Goal: Task Accomplishment & Management: Manage account settings

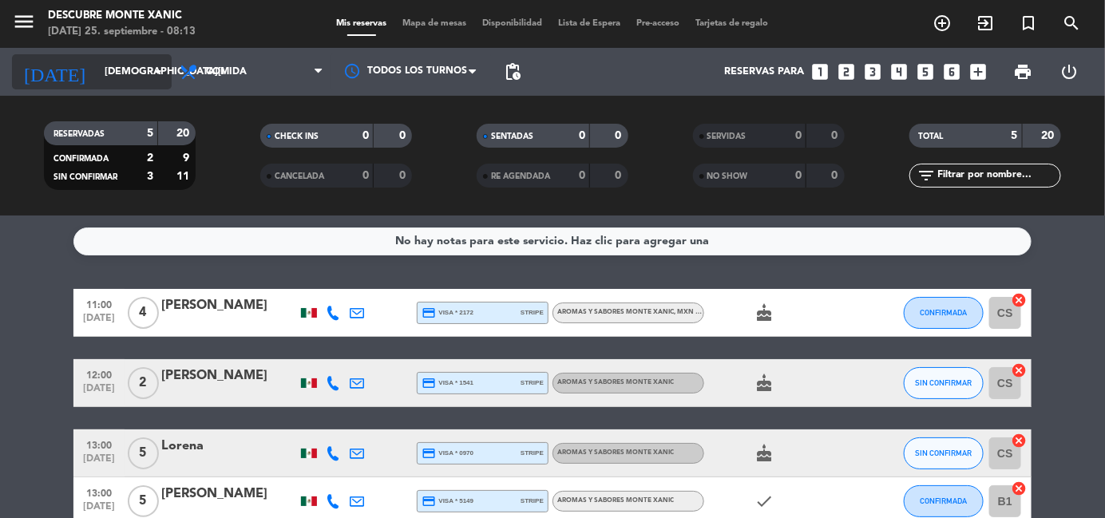
click at [125, 55] on div "[DATE] [DATE] arrow_drop_down" at bounding box center [92, 71] width 160 height 35
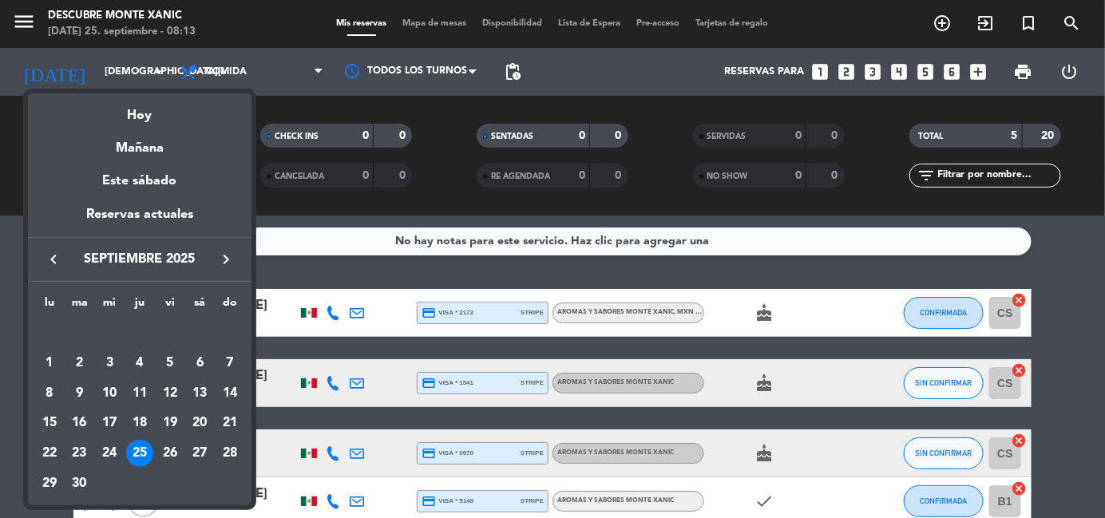
click at [222, 255] on icon "keyboard_arrow_right" at bounding box center [225, 259] width 19 height 19
click at [199, 390] on div "11" at bounding box center [199, 393] width 27 height 27
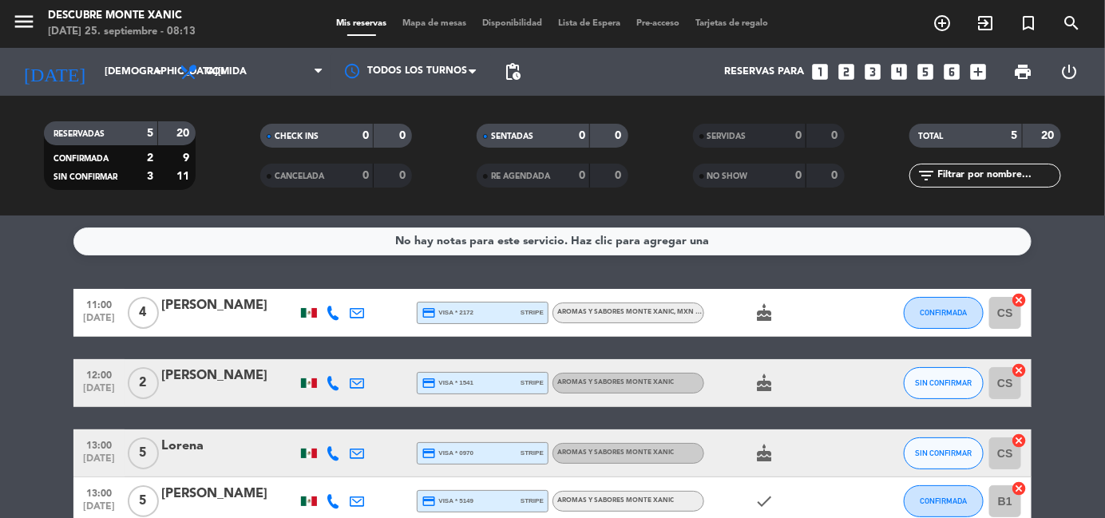
type input "[DATE]"
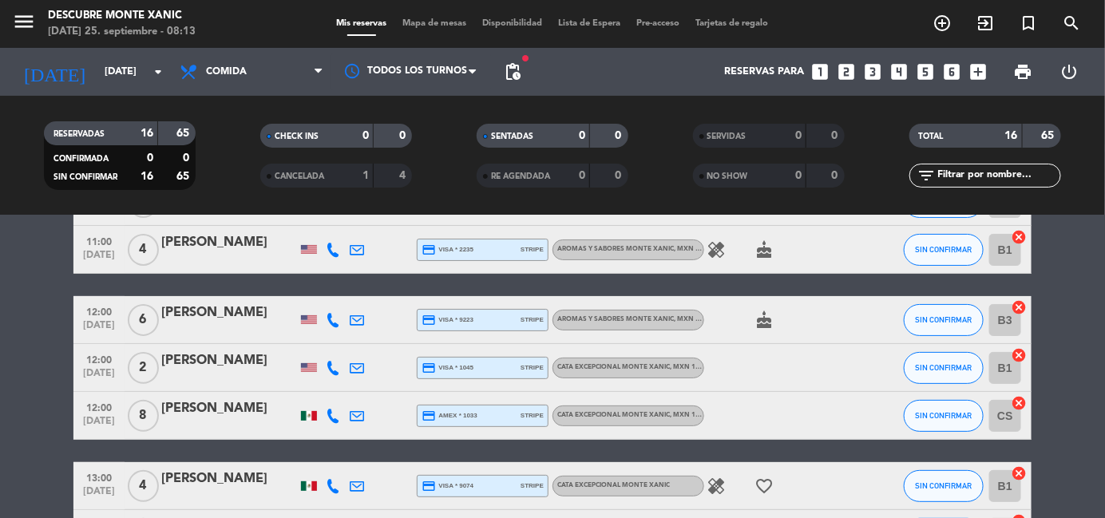
scroll to position [121, 0]
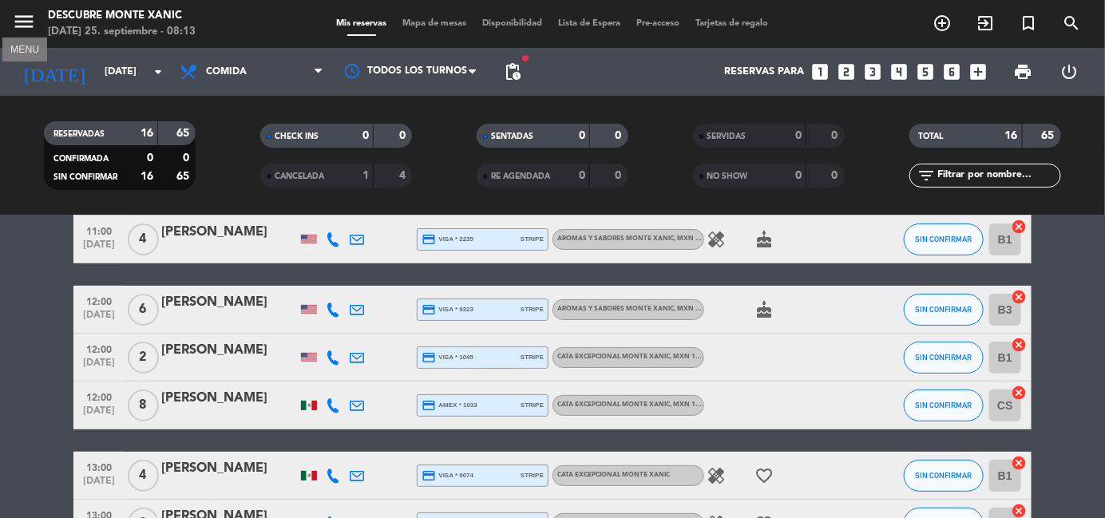
click at [20, 18] on icon "menu" at bounding box center [24, 22] width 24 height 24
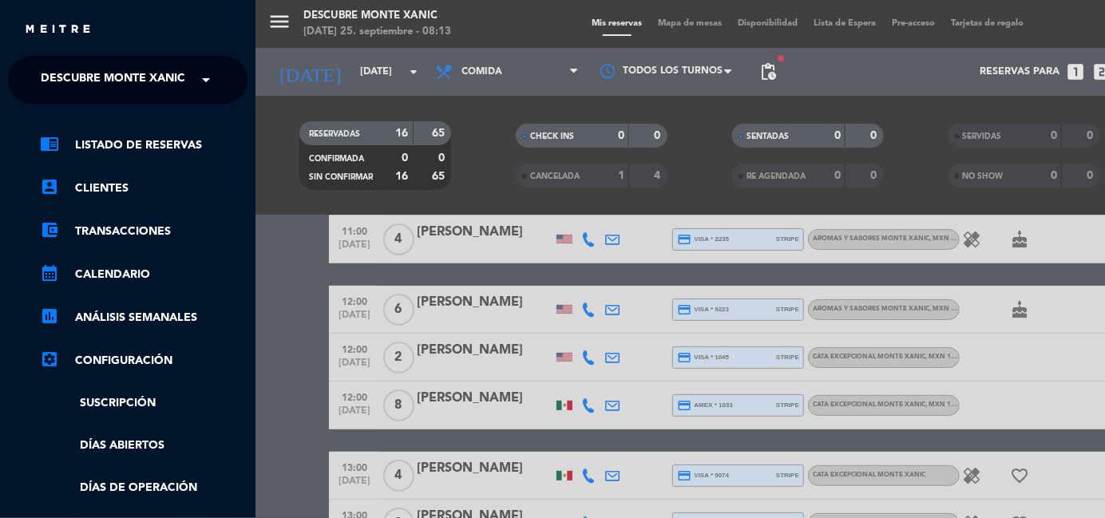
click at [84, 56] on ng-select "× Descubre [PERSON_NAME] ×" at bounding box center [128, 80] width 240 height 48
click at [97, 72] on span "Descubre Monte Xanic" at bounding box center [113, 80] width 144 height 34
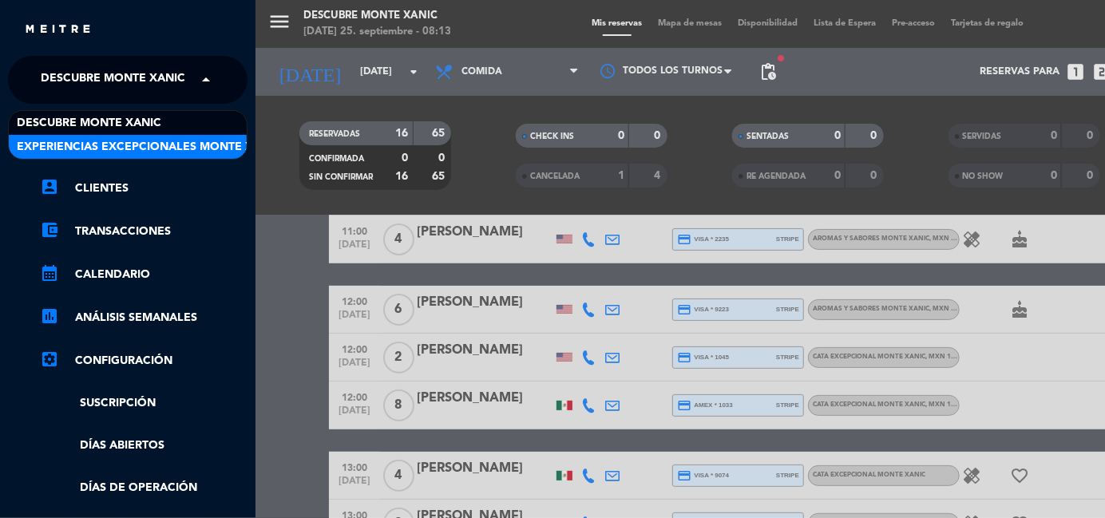
click at [136, 138] on span "Experiencias Excepcionales Monte Xanic" at bounding box center [149, 147] width 264 height 18
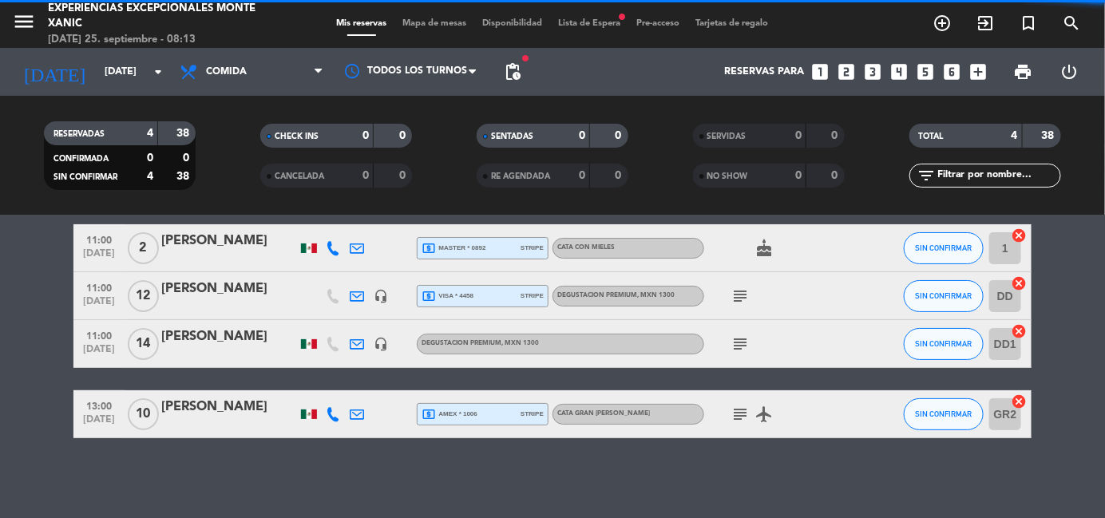
scroll to position [64, 0]
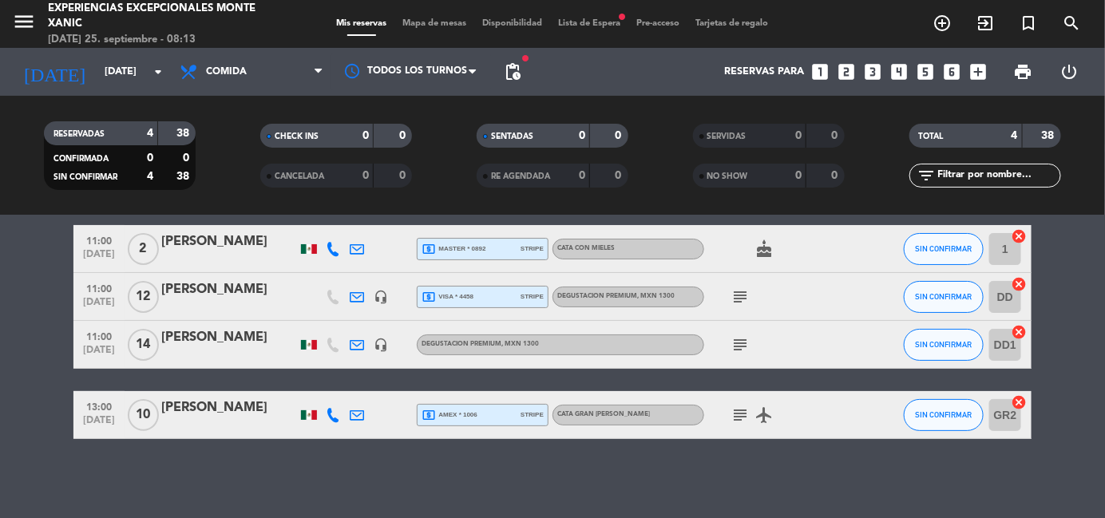
click at [218, 305] on div at bounding box center [229, 307] width 136 height 13
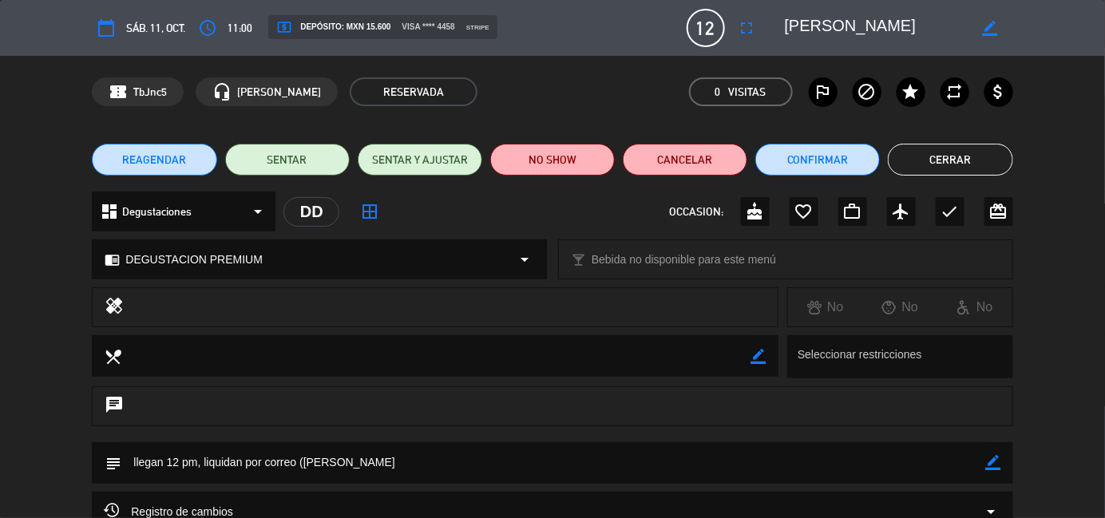
click at [948, 164] on button "Cerrar" at bounding box center [950, 160] width 125 height 32
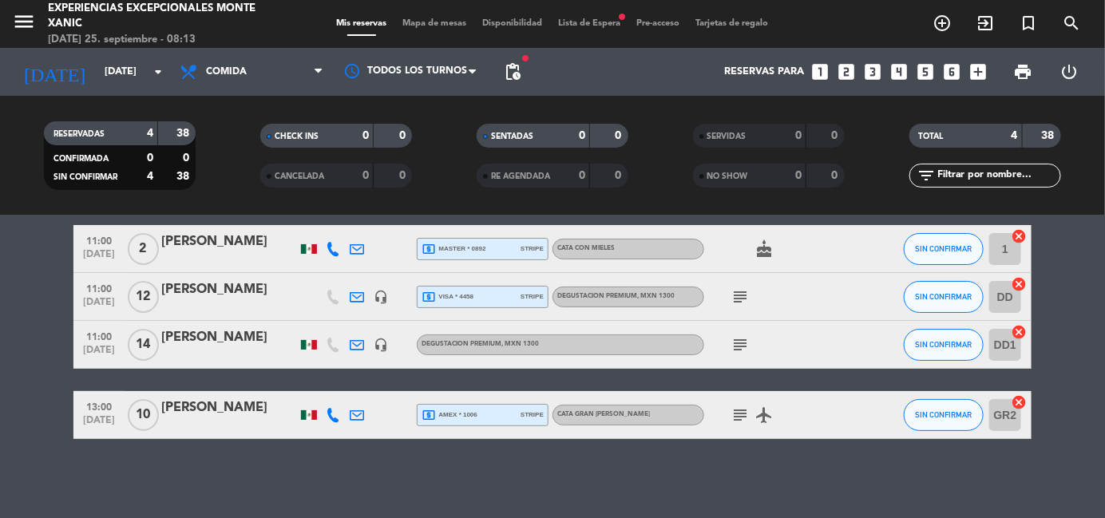
click at [741, 295] on icon "subject" at bounding box center [739, 296] width 19 height 19
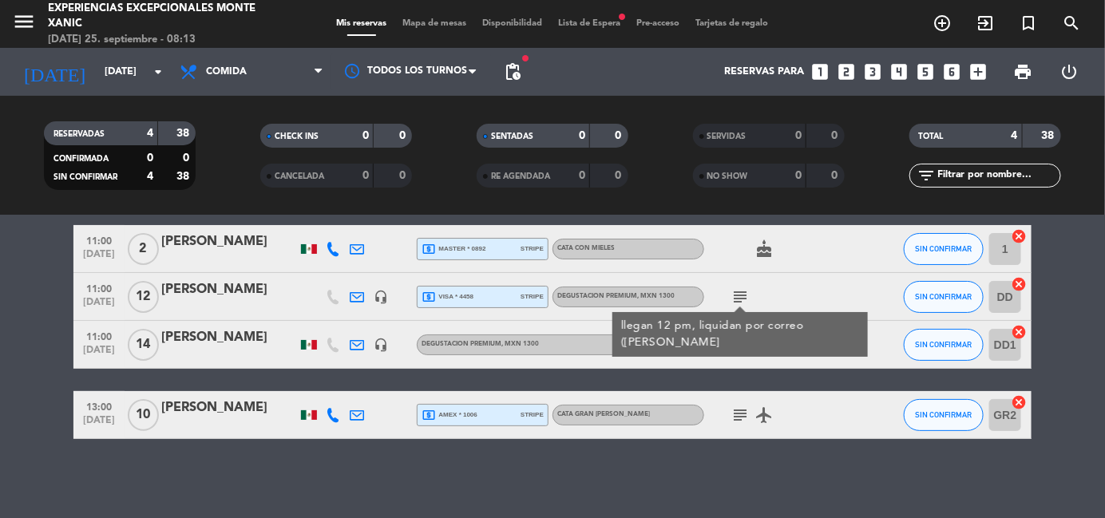
click at [259, 298] on div "[PERSON_NAME]" at bounding box center [229, 289] width 136 height 21
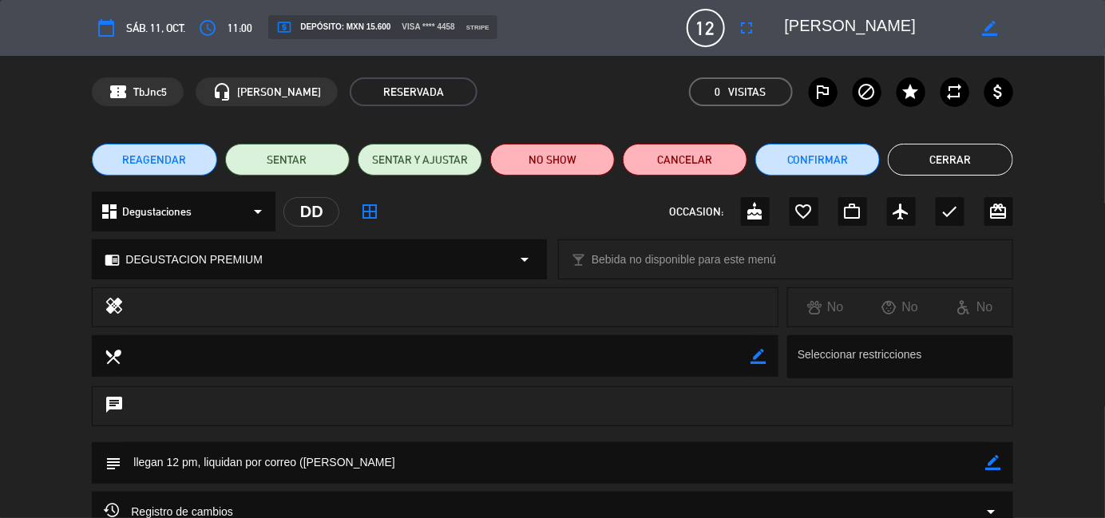
scroll to position [148, 0]
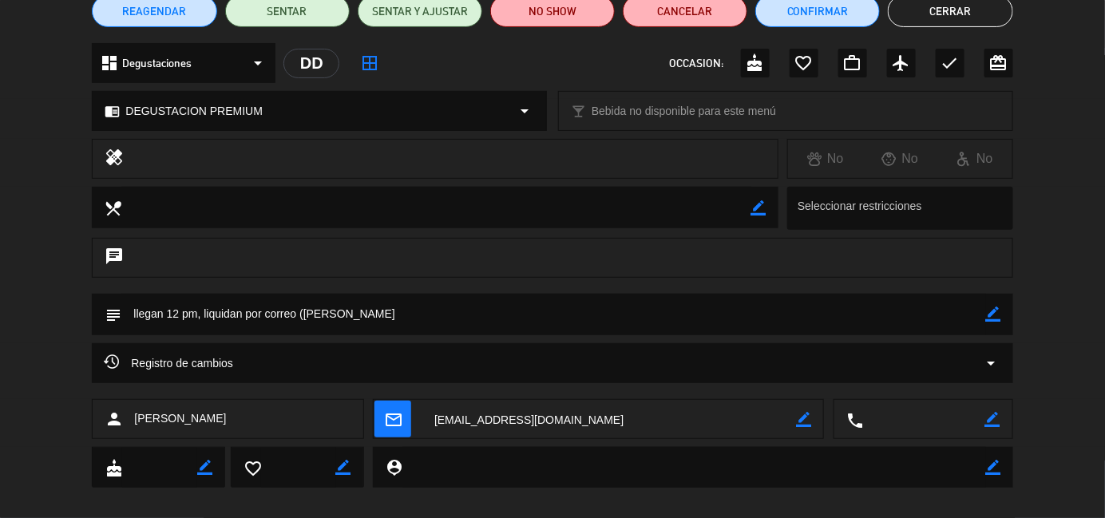
click at [991, 315] on icon "border_color" at bounding box center [993, 314] width 15 height 15
click at [774, 318] on textarea at bounding box center [553, 314] width 864 height 41
type textarea "llegan 12 pm"
click at [996, 311] on icon at bounding box center [993, 314] width 15 height 15
click at [960, 9] on button "Cerrar" at bounding box center [950, 11] width 125 height 32
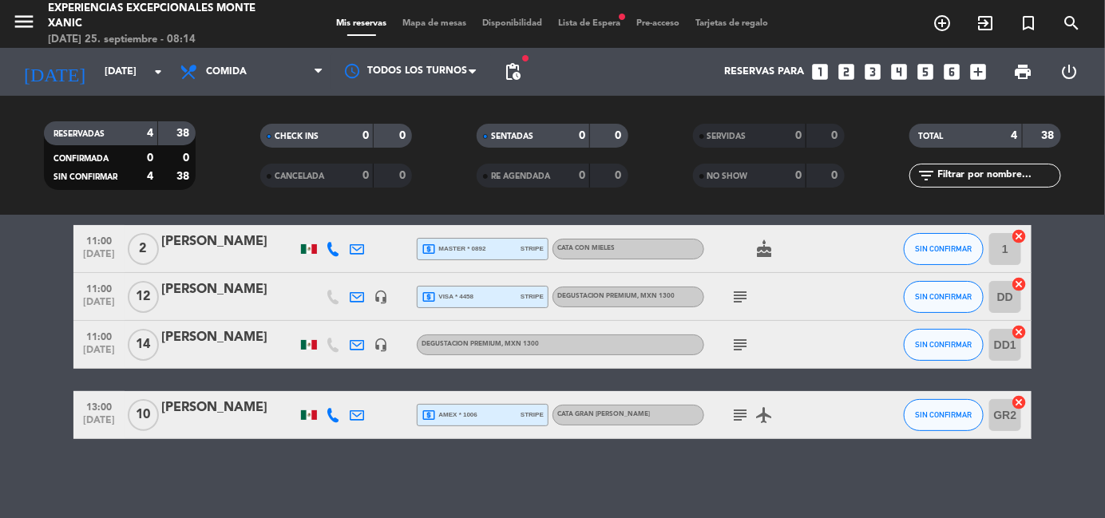
click at [241, 243] on div "[PERSON_NAME]" at bounding box center [229, 242] width 136 height 21
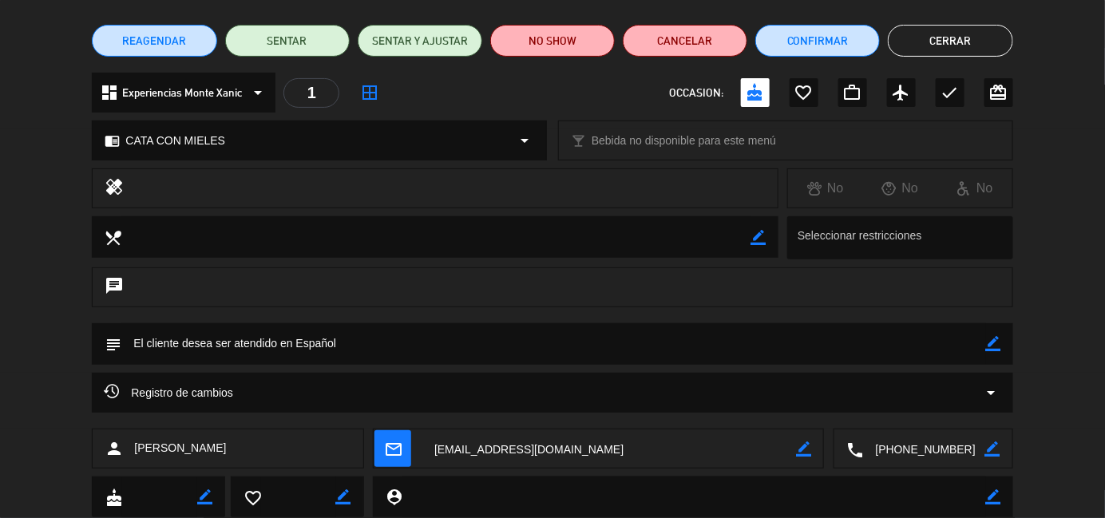
scroll to position [0, 0]
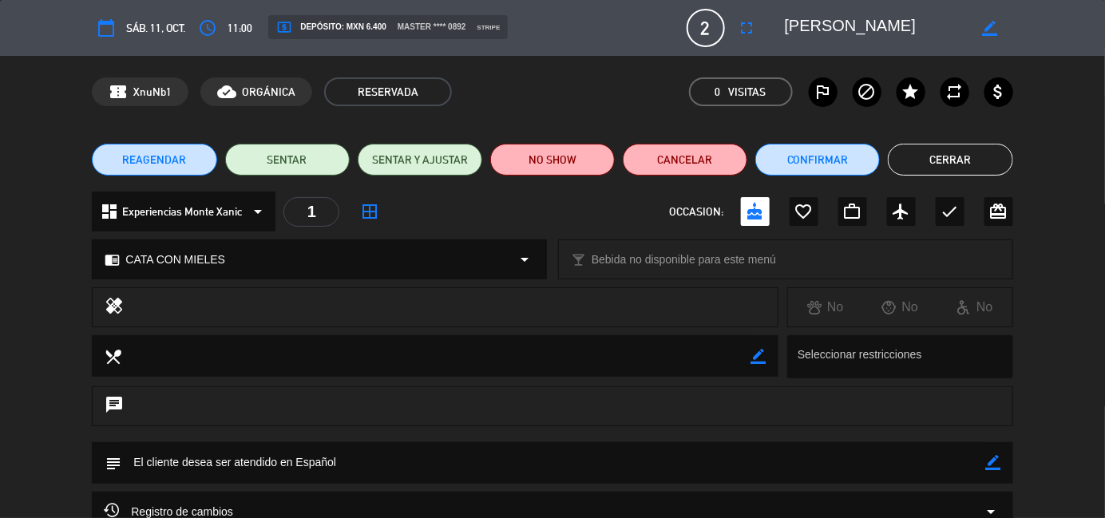
click at [956, 164] on button "Cerrar" at bounding box center [950, 160] width 125 height 32
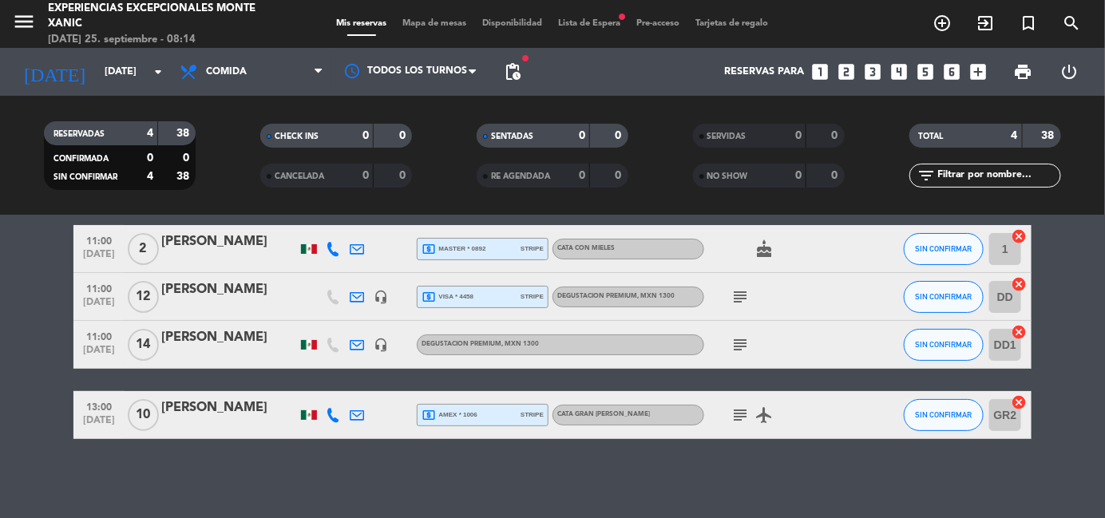
click at [742, 413] on icon "subject" at bounding box center [739, 415] width 19 height 19
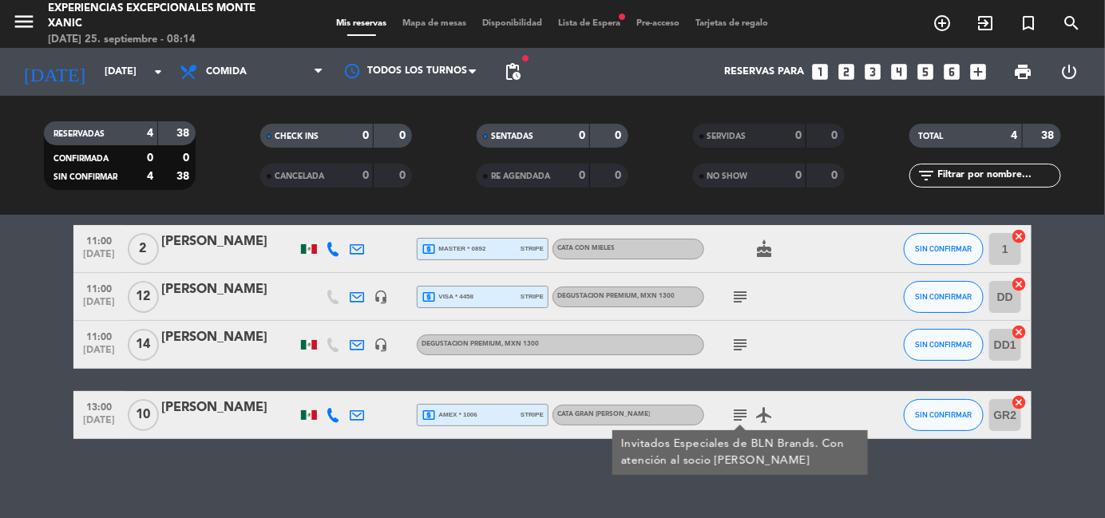
click at [261, 453] on div "No hay notas para este servicio. Haz clic para agregar una 11:00 [DATE] 2 [PERS…" at bounding box center [552, 367] width 1105 height 303
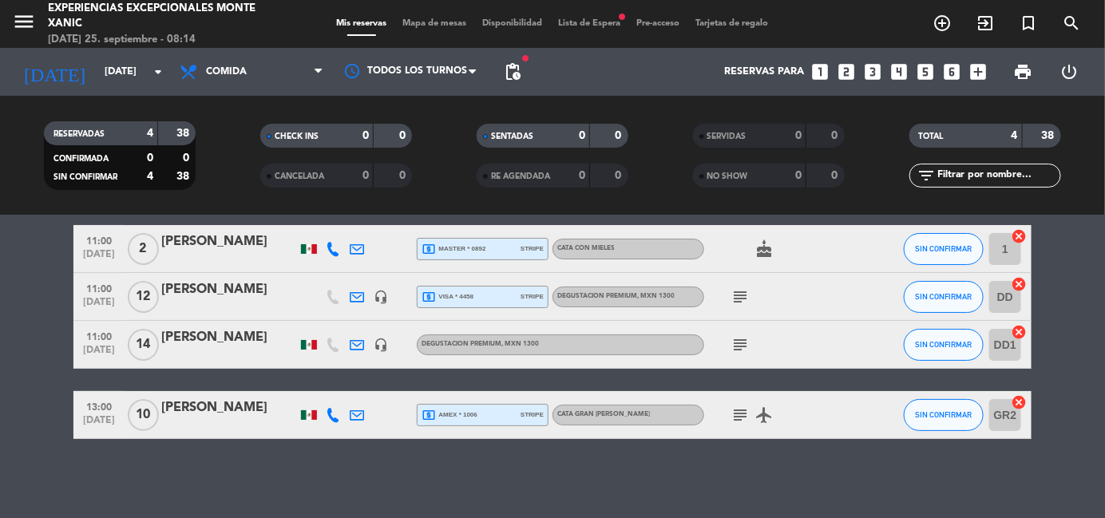
click at [593, 24] on span "Lista de Espera fiber_manual_record" at bounding box center [590, 23] width 78 height 9
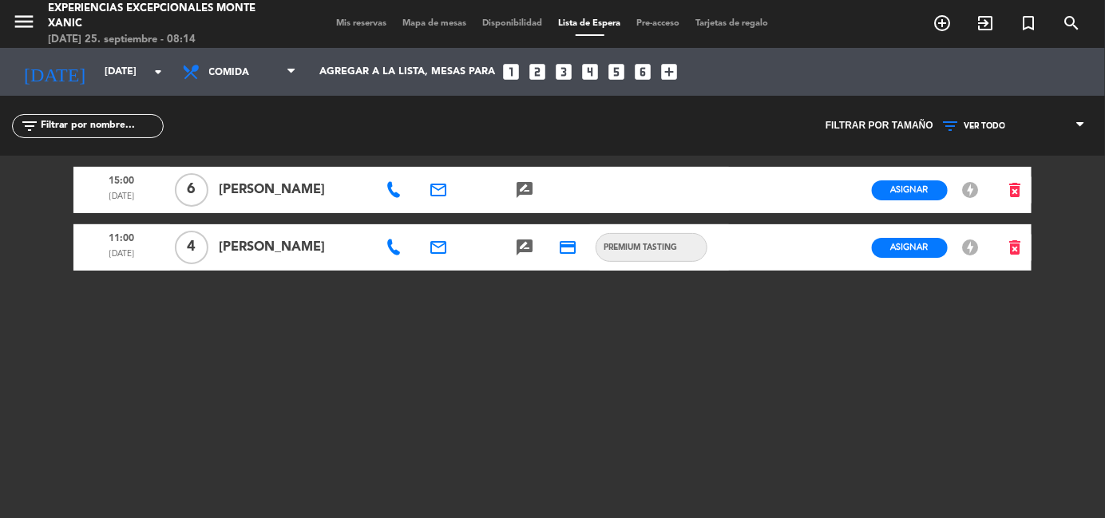
click at [357, 19] on span "Mis reservas" at bounding box center [362, 23] width 66 height 9
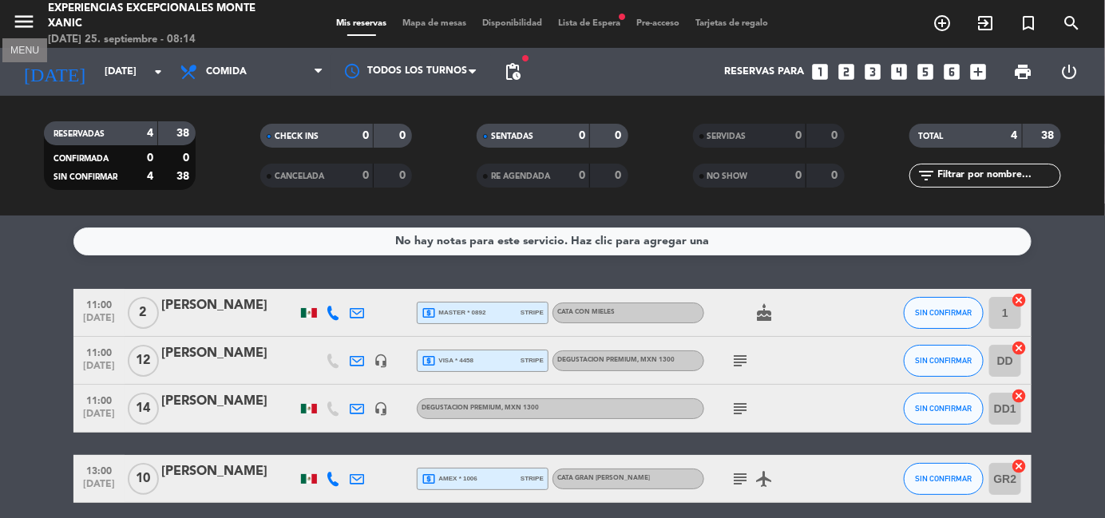
click at [26, 30] on icon "menu" at bounding box center [24, 22] width 24 height 24
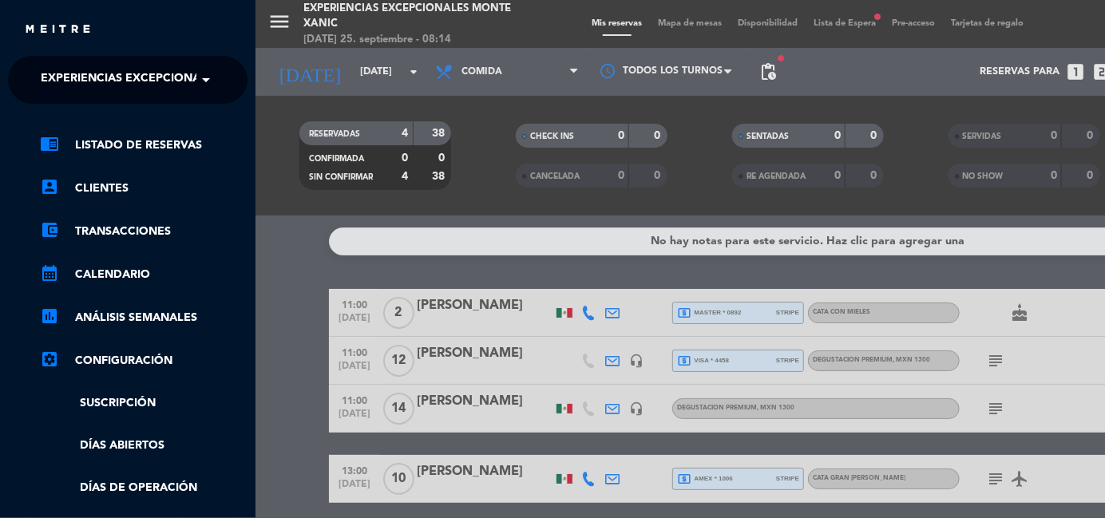
click at [294, 261] on div "menu Experiencias Excepcionales [PERSON_NAME] [DATE] 25. septiembre - 08:14 Mis…" at bounding box center [807, 259] width 1105 height 518
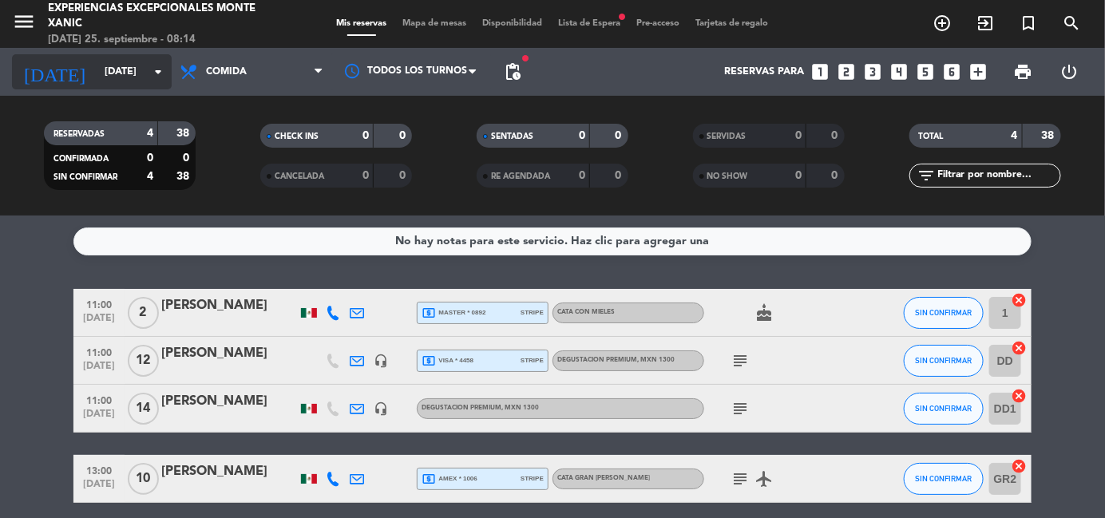
click at [152, 83] on input "[DATE]" at bounding box center [164, 71] width 135 height 27
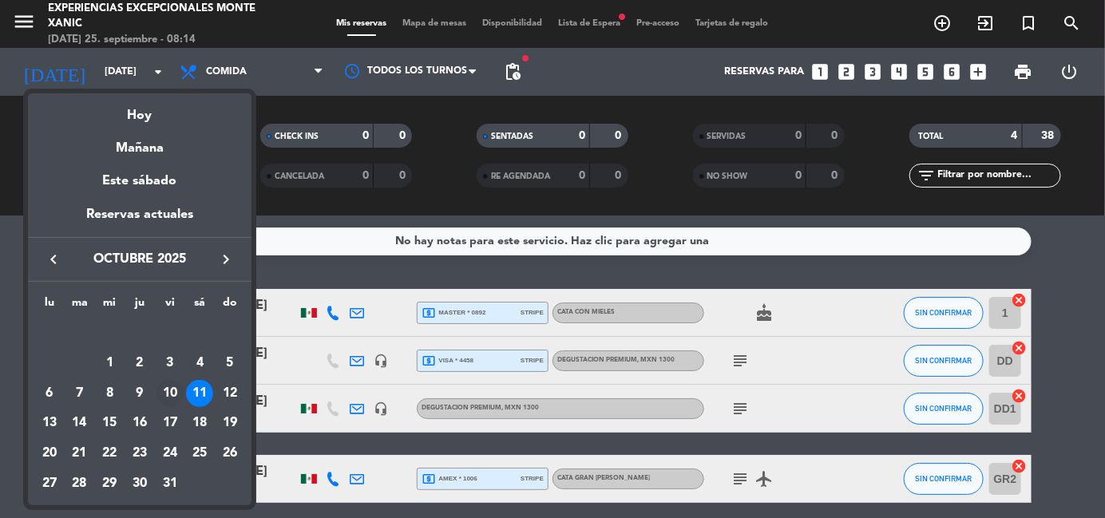
click at [168, 394] on div "10" at bounding box center [169, 393] width 27 height 27
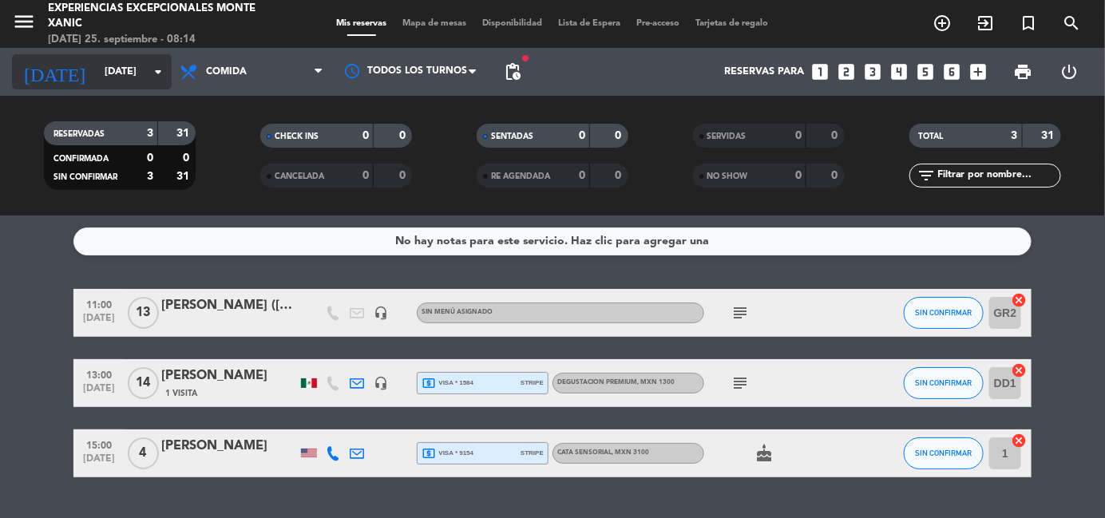
click at [149, 77] on icon "arrow_drop_down" at bounding box center [157, 71] width 19 height 19
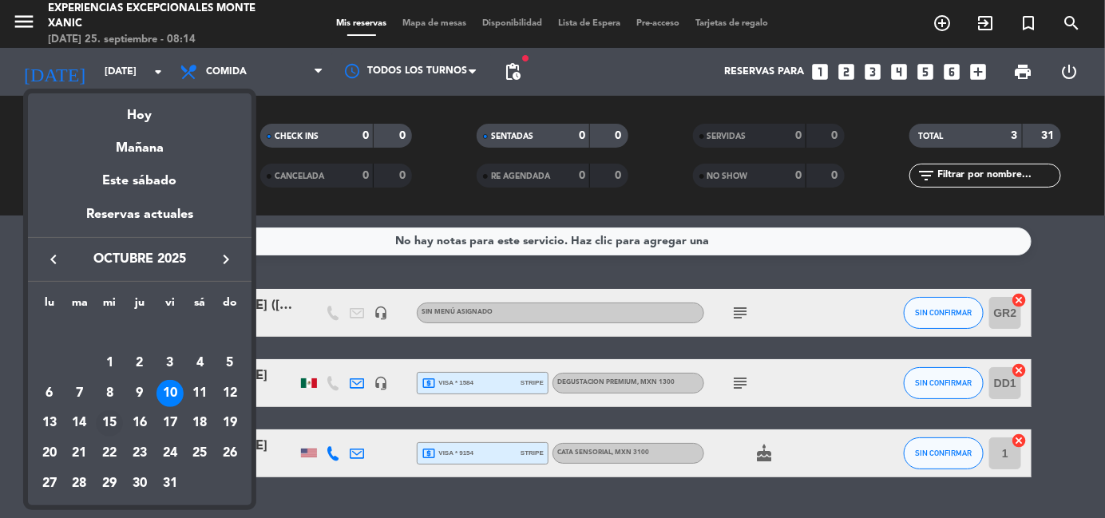
click at [109, 421] on div "15" at bounding box center [109, 423] width 27 height 27
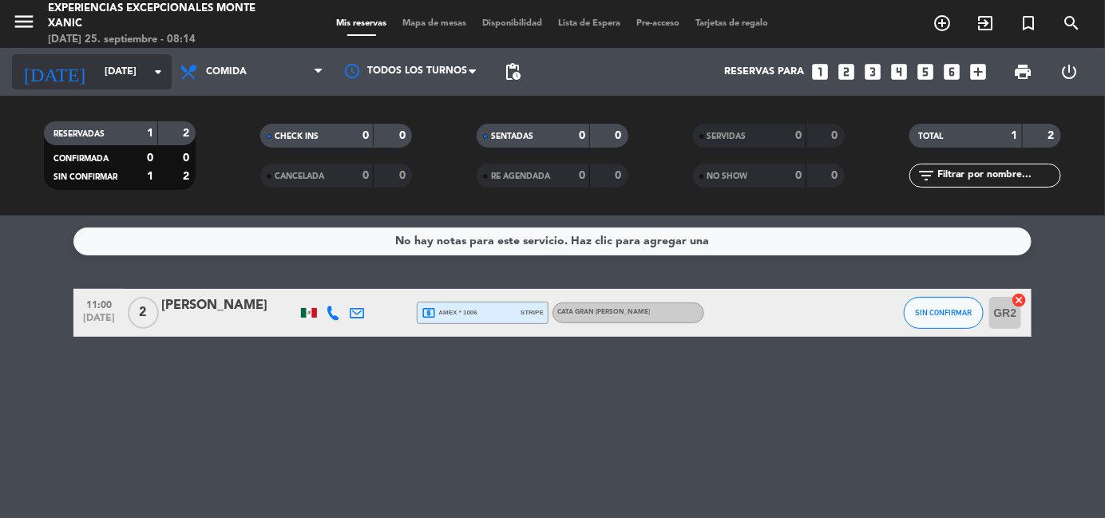
click at [162, 84] on input "[DATE]" at bounding box center [164, 71] width 135 height 27
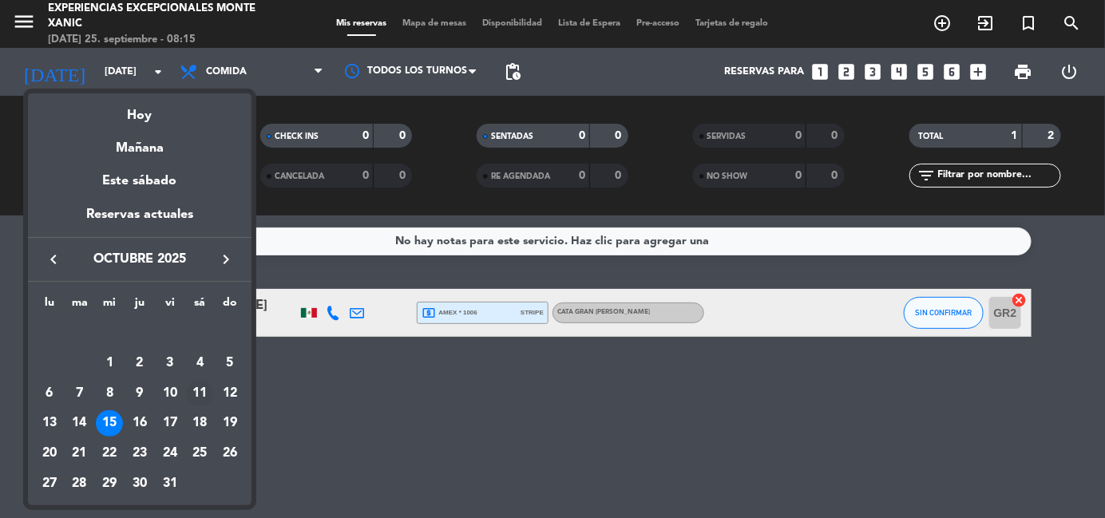
click at [199, 394] on div "11" at bounding box center [199, 393] width 27 height 27
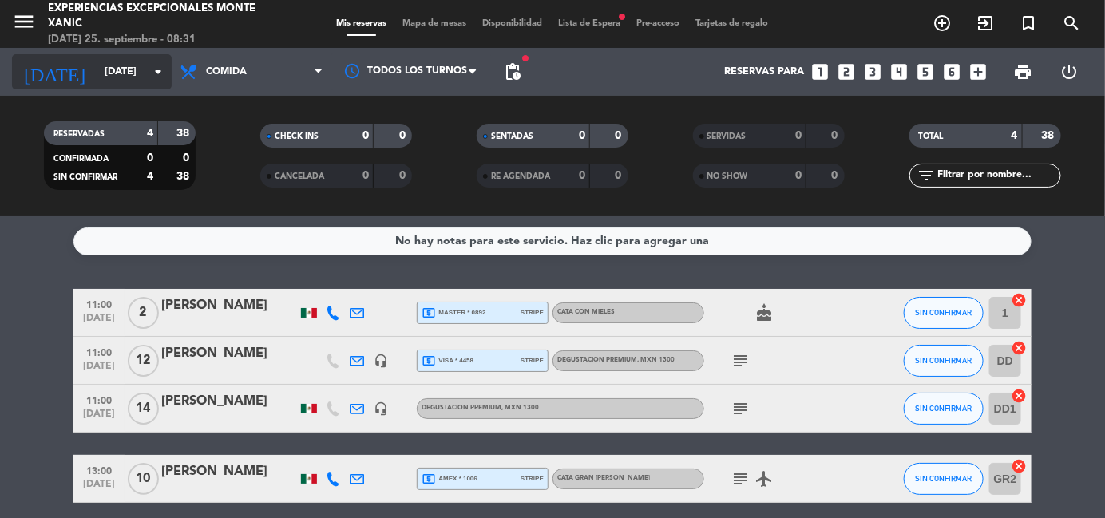
click at [162, 66] on icon "arrow_drop_down" at bounding box center [157, 71] width 19 height 19
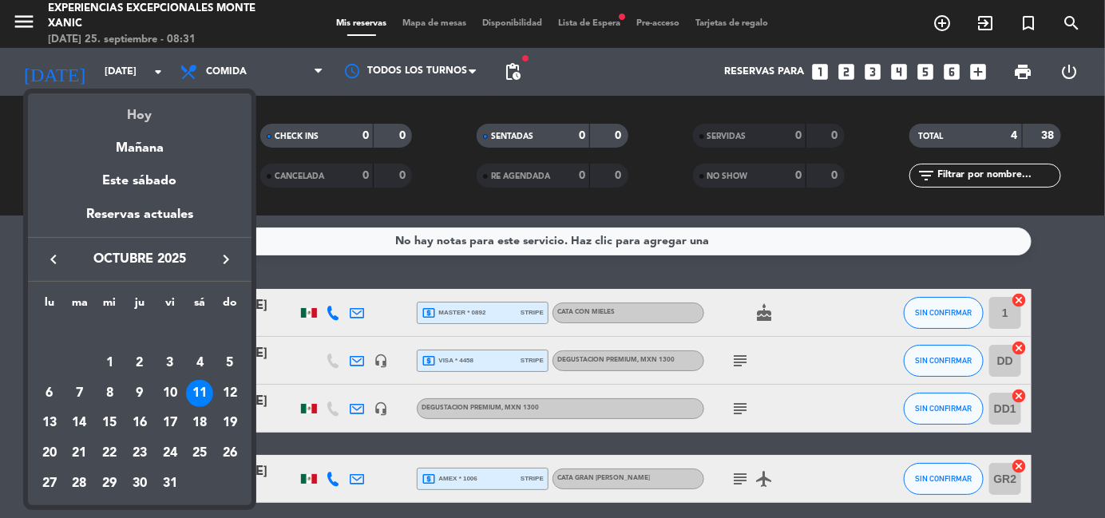
click at [145, 119] on div "Hoy" at bounding box center [140, 109] width 224 height 33
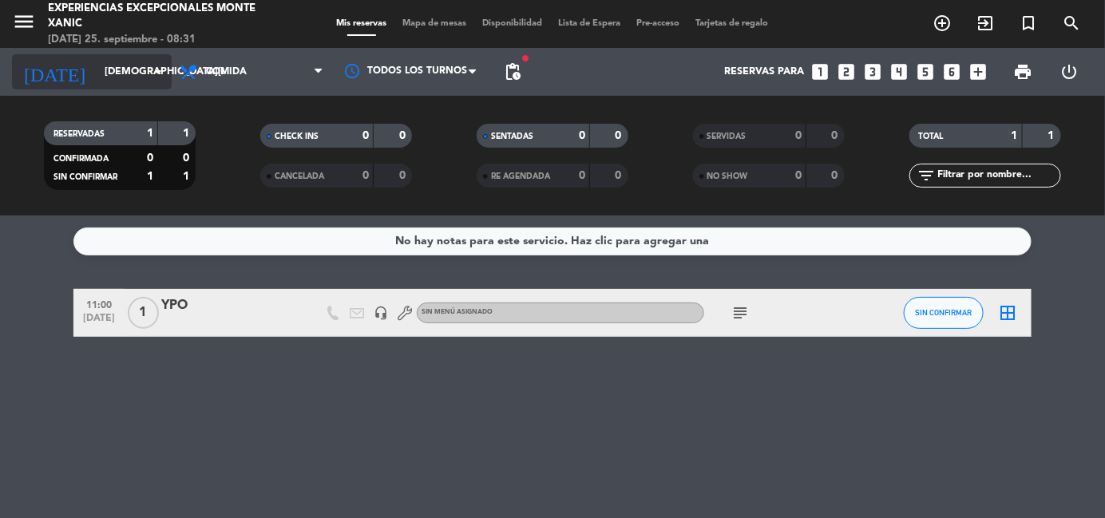
click at [144, 74] on input "[DEMOGRAPHIC_DATA][DATE]" at bounding box center [164, 71] width 135 height 27
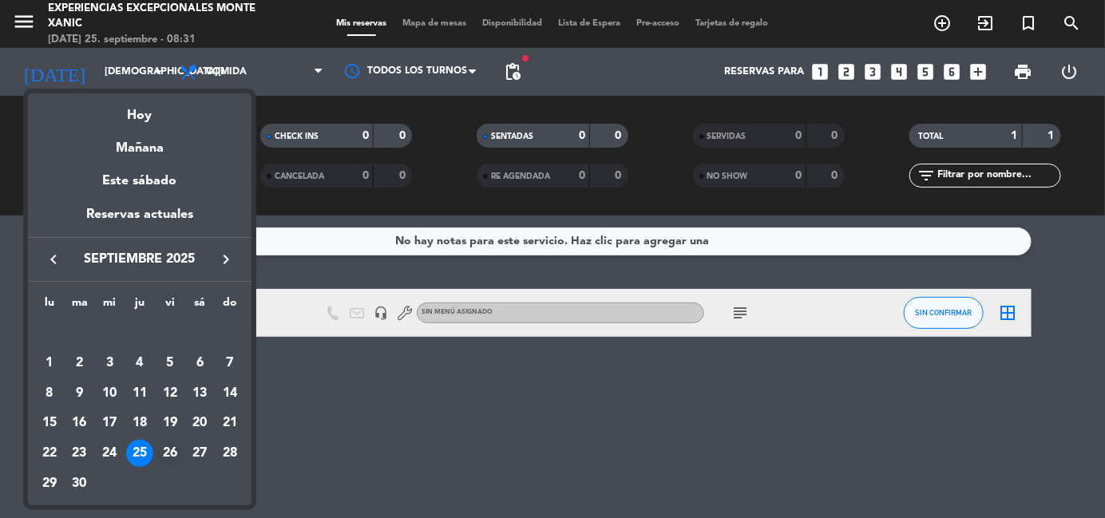
click at [169, 445] on div "26" at bounding box center [169, 453] width 27 height 27
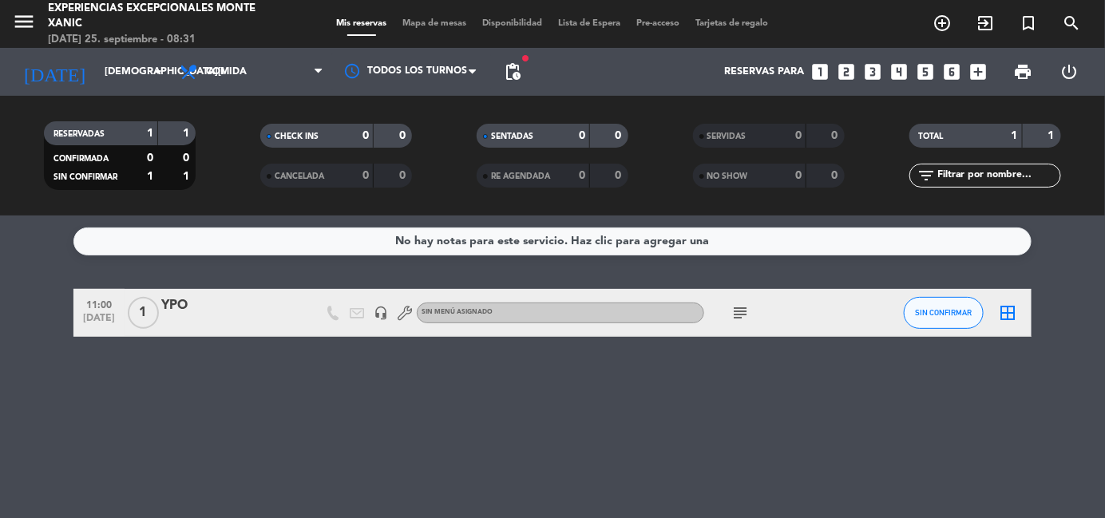
type input "[DATE]"
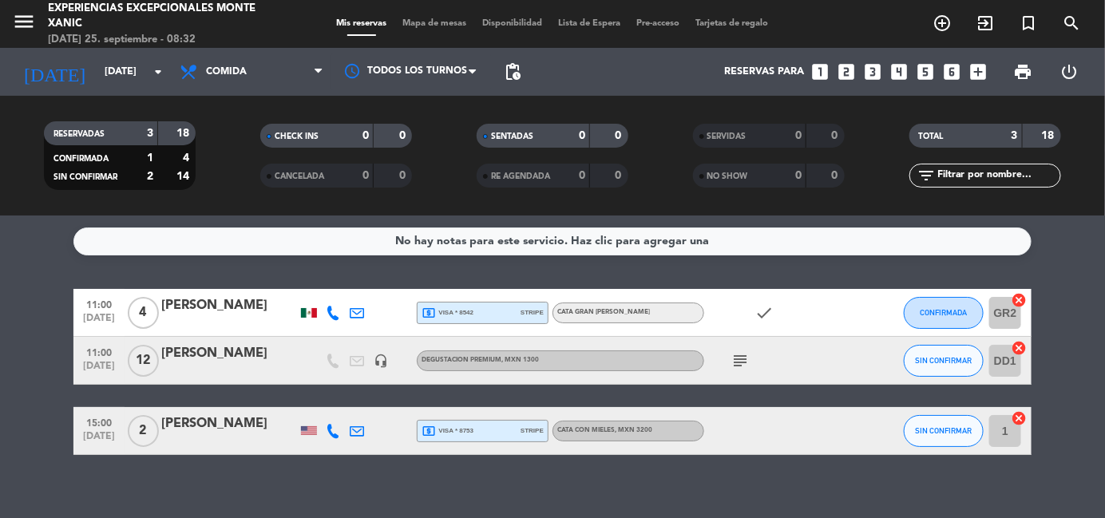
click at [742, 358] on icon "subject" at bounding box center [739, 360] width 19 height 19
click at [738, 360] on icon "subject" at bounding box center [739, 360] width 19 height 19
